Goal: Obtain resource: Obtain resource

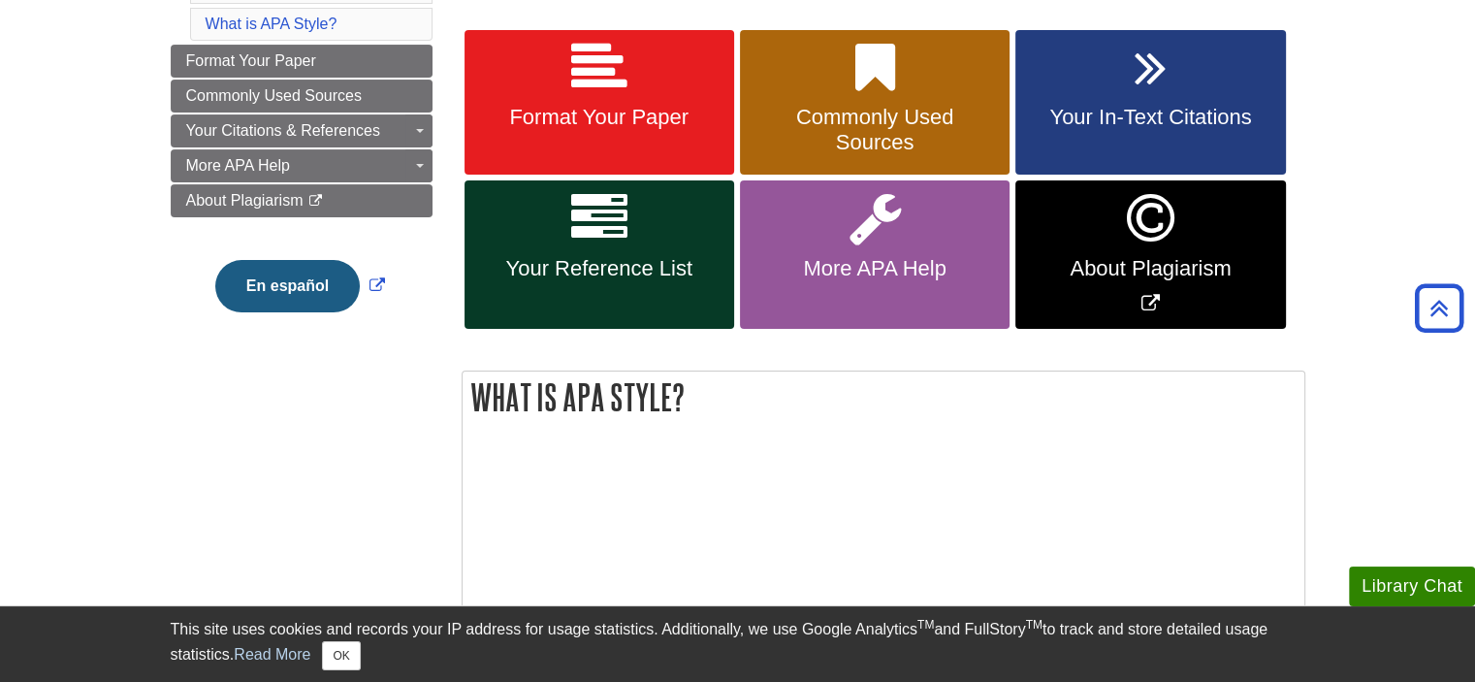
scroll to position [97, 0]
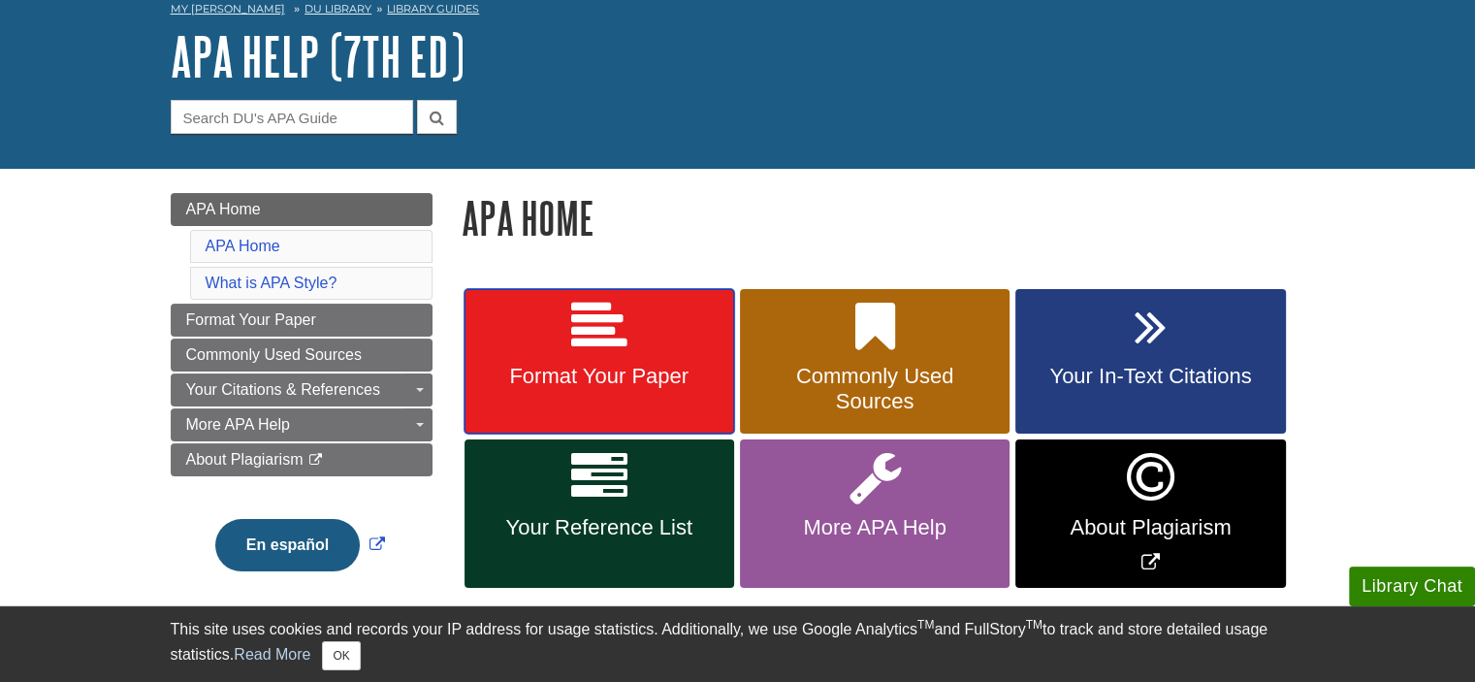
click at [667, 351] on link "Format Your Paper" at bounding box center [600, 361] width 270 height 145
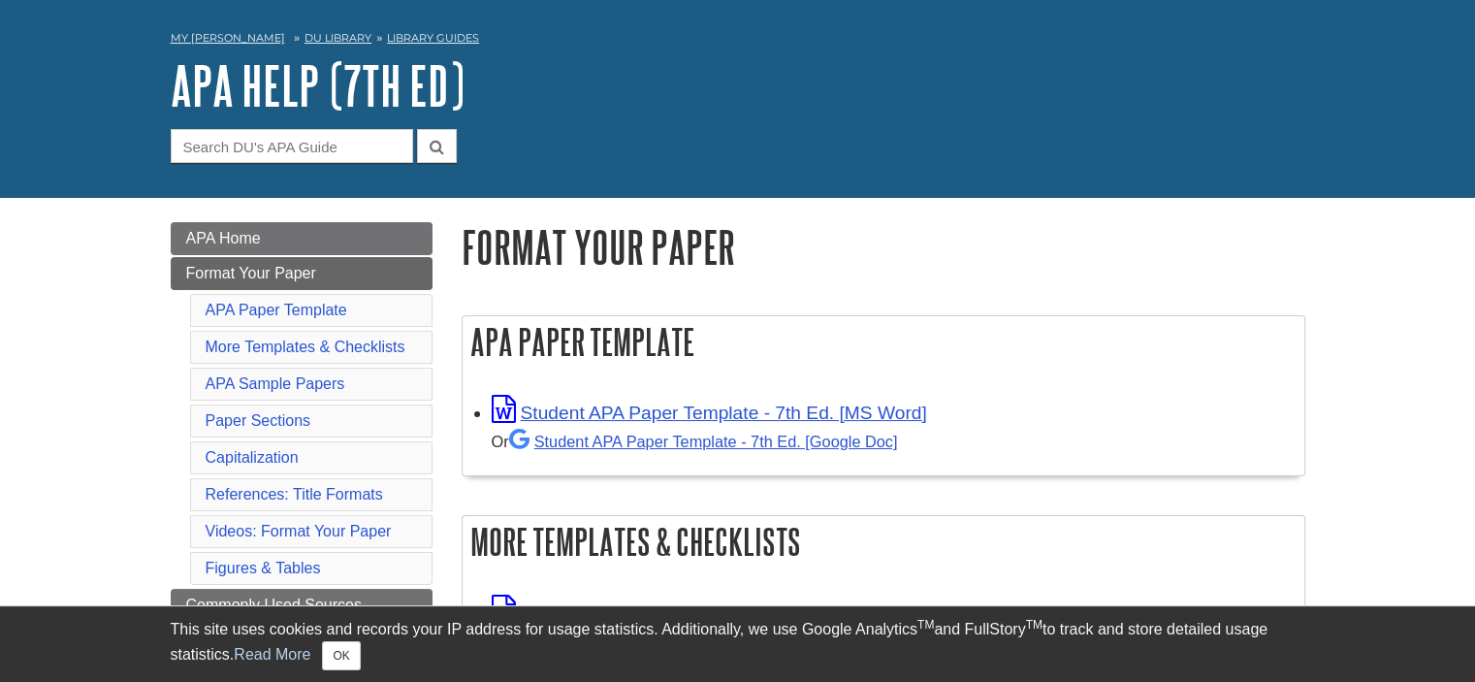
scroll to position [194, 0]
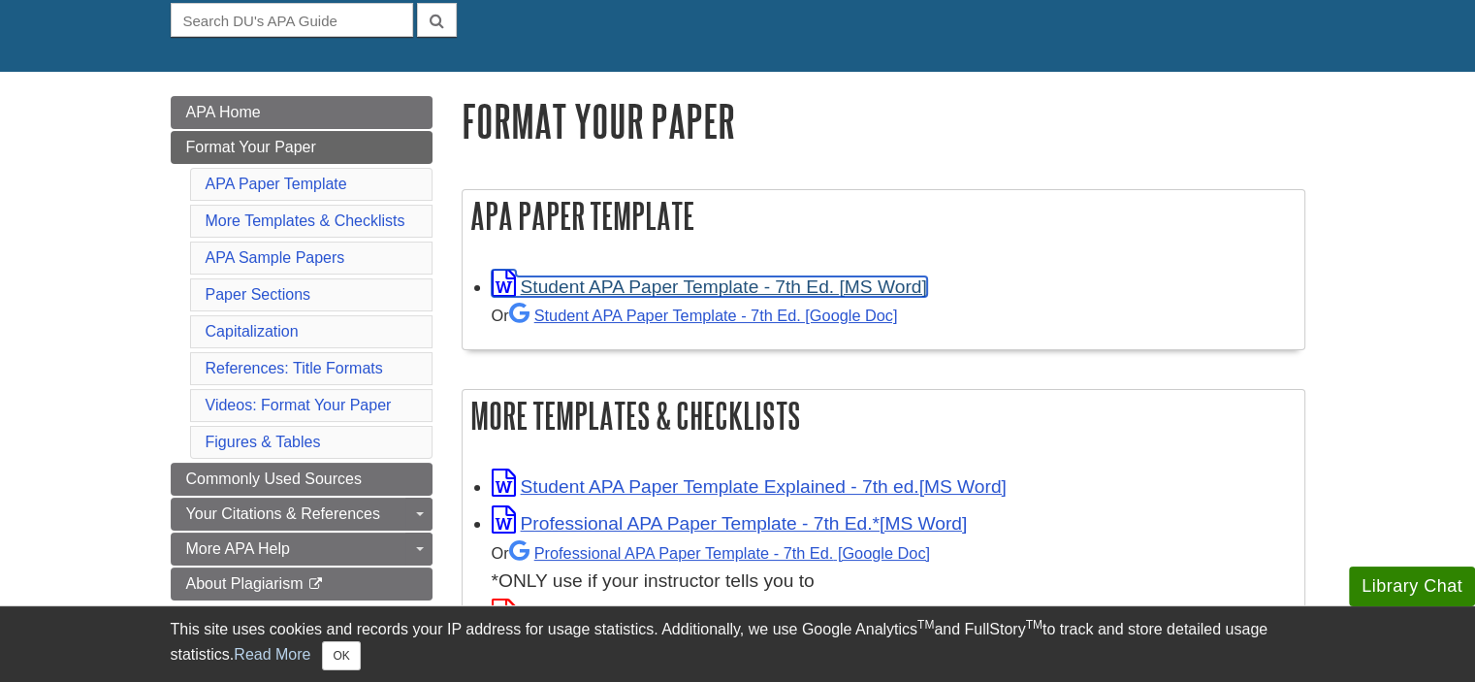
click at [707, 282] on link "Student APA Paper Template - 7th Ed. [MS Word]" at bounding box center [709, 286] width 435 height 20
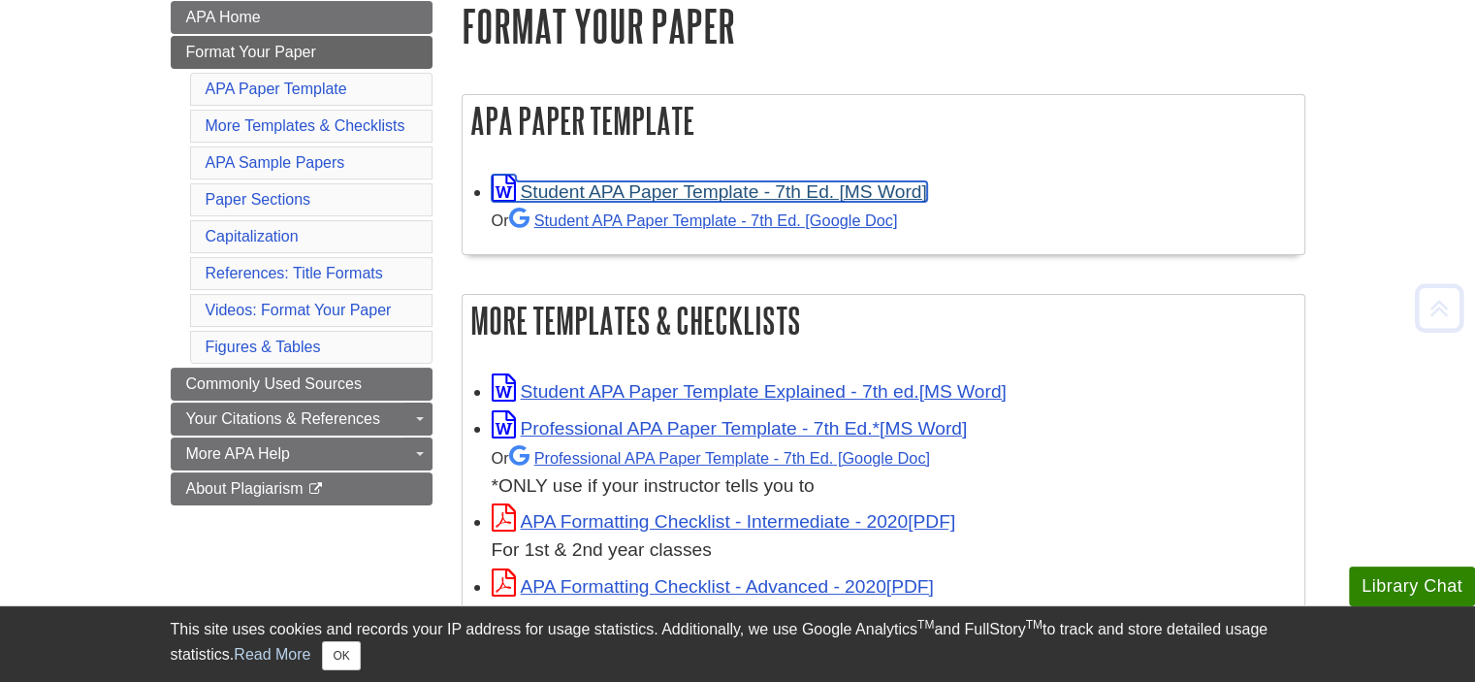
scroll to position [291, 0]
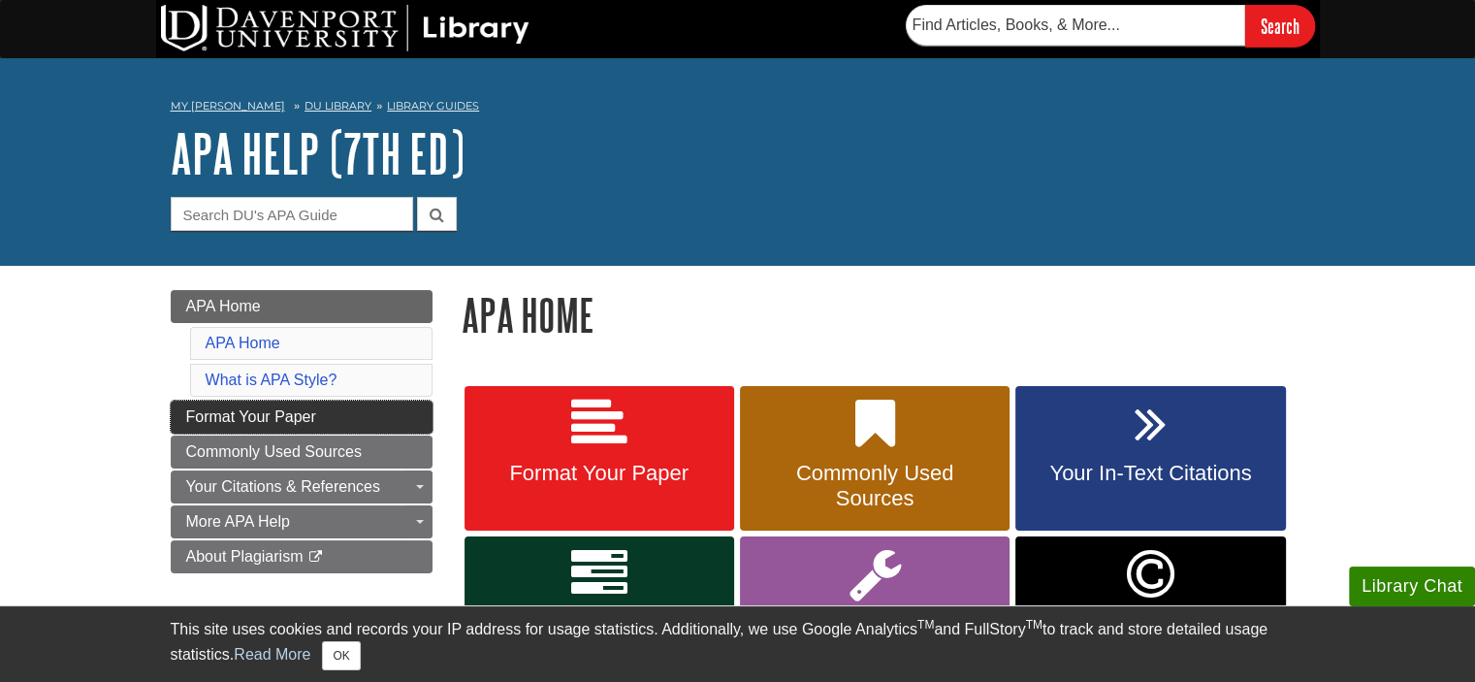
click at [312, 414] on span "Format Your Paper" at bounding box center [251, 416] width 130 height 16
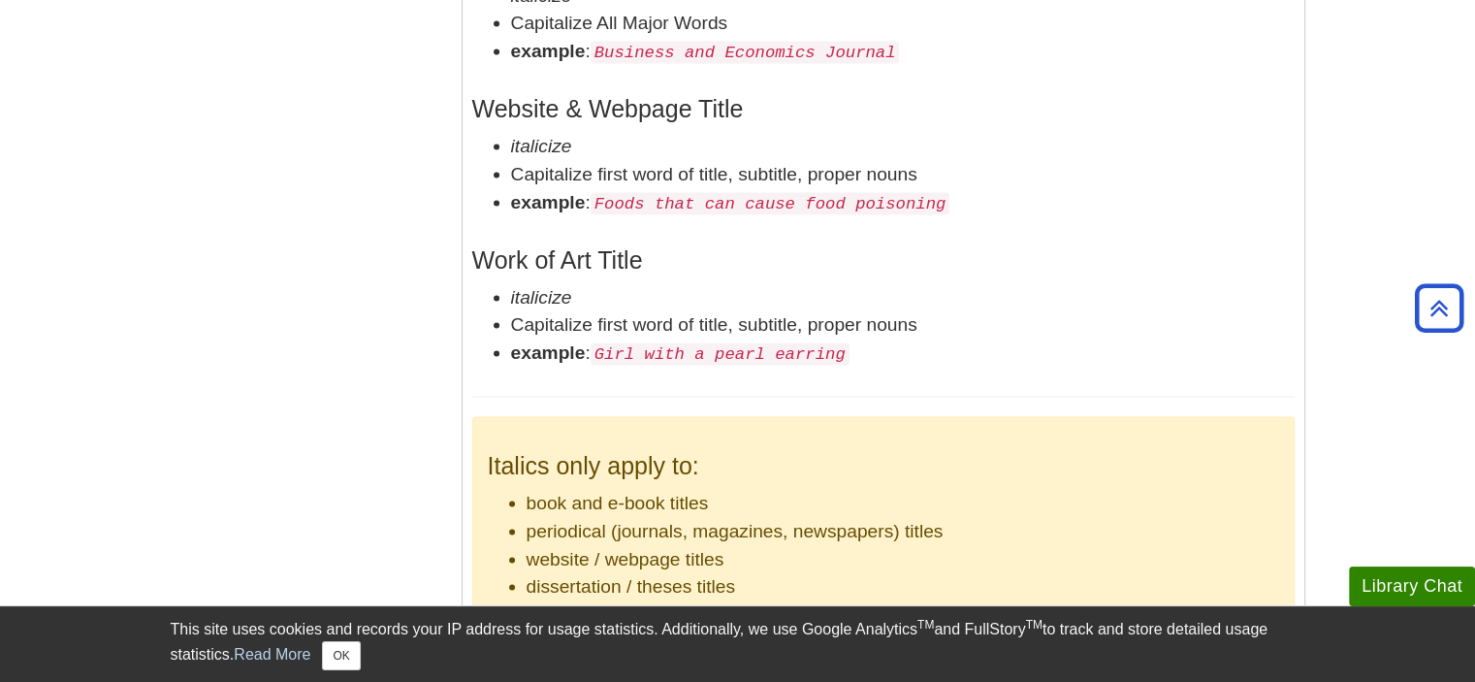
scroll to position [4267, 0]
